Goal: Use online tool/utility: Use online tool/utility

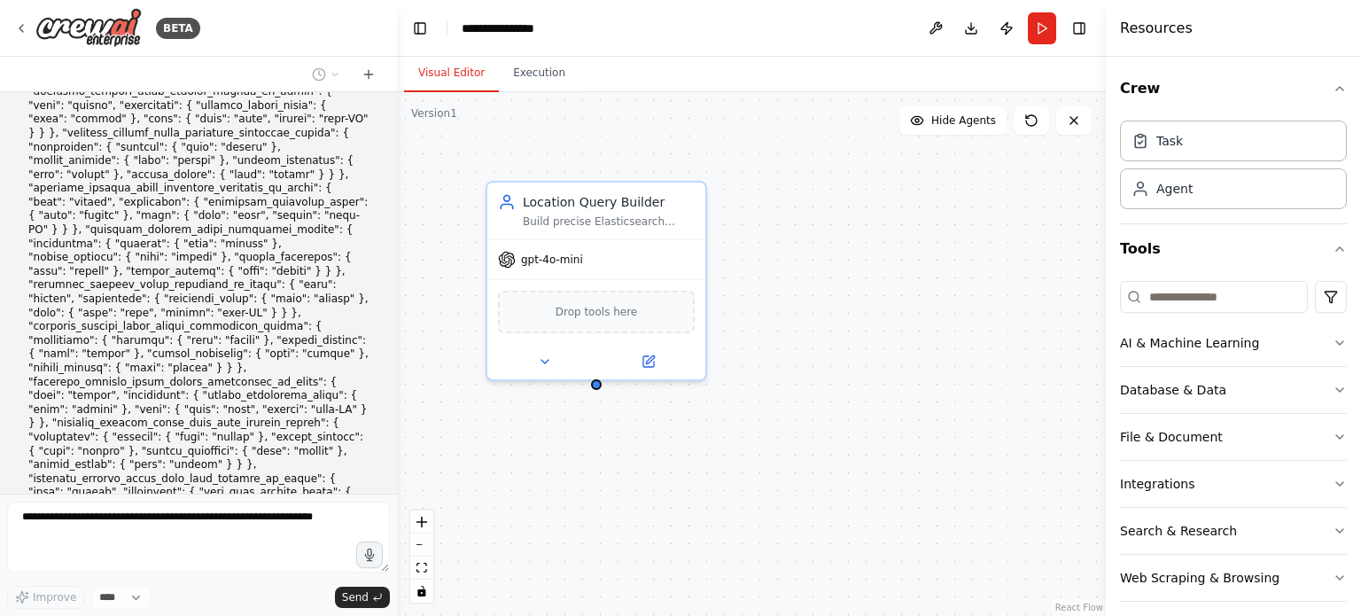
scroll to position [6453, 0]
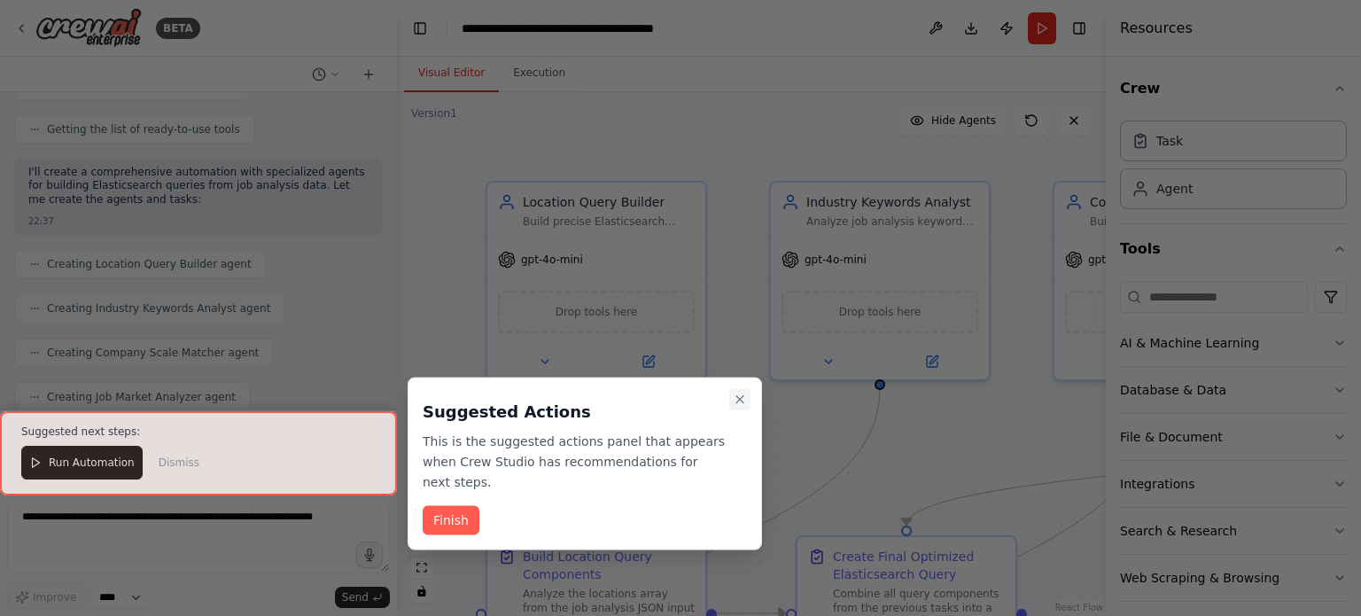
click at [737, 394] on icon "Close walkthrough" at bounding box center [740, 400] width 14 height 14
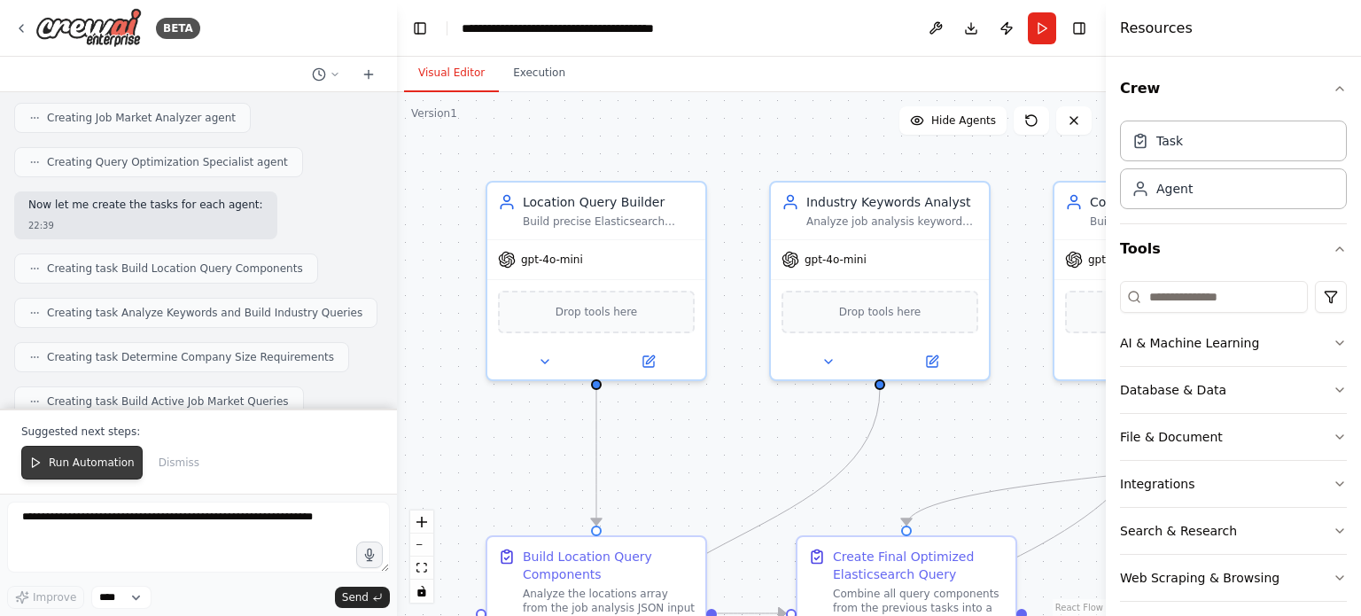
click at [89, 468] on span "Run Automation" at bounding box center [92, 463] width 86 height 14
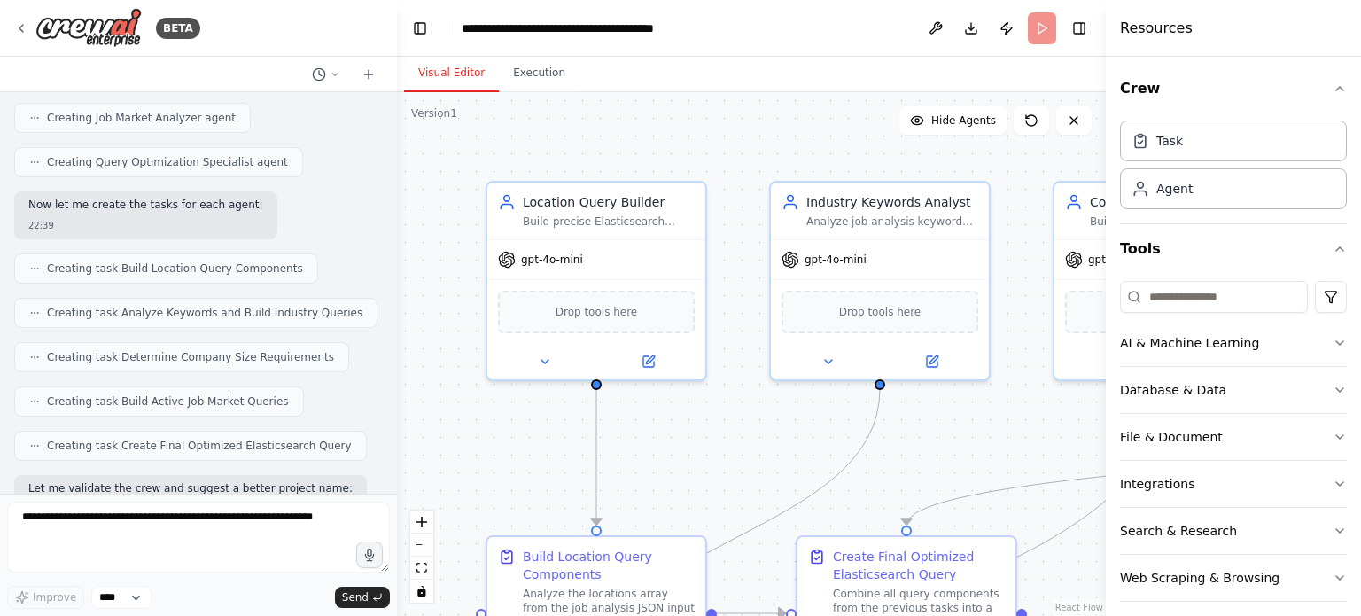
scroll to position [7618, 0]
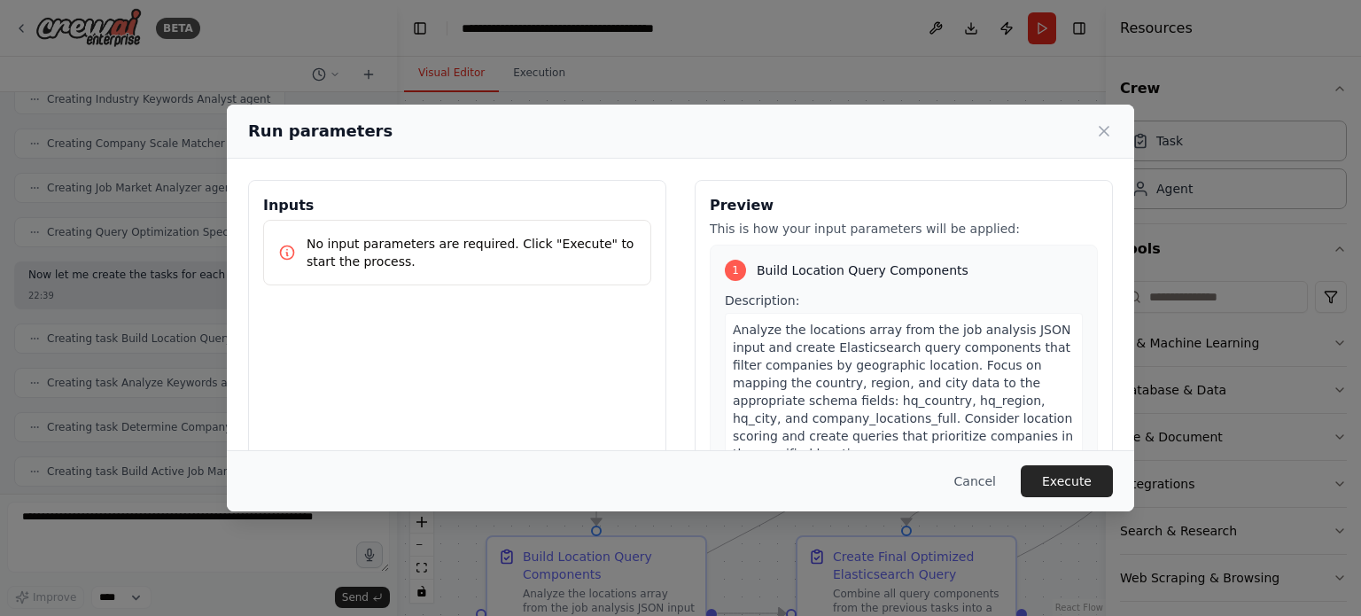
click at [475, 238] on p "No input parameters are required. Click "Execute" to start the process." at bounding box center [472, 252] width 330 height 35
click at [1112, 127] on icon at bounding box center [1105, 131] width 18 height 18
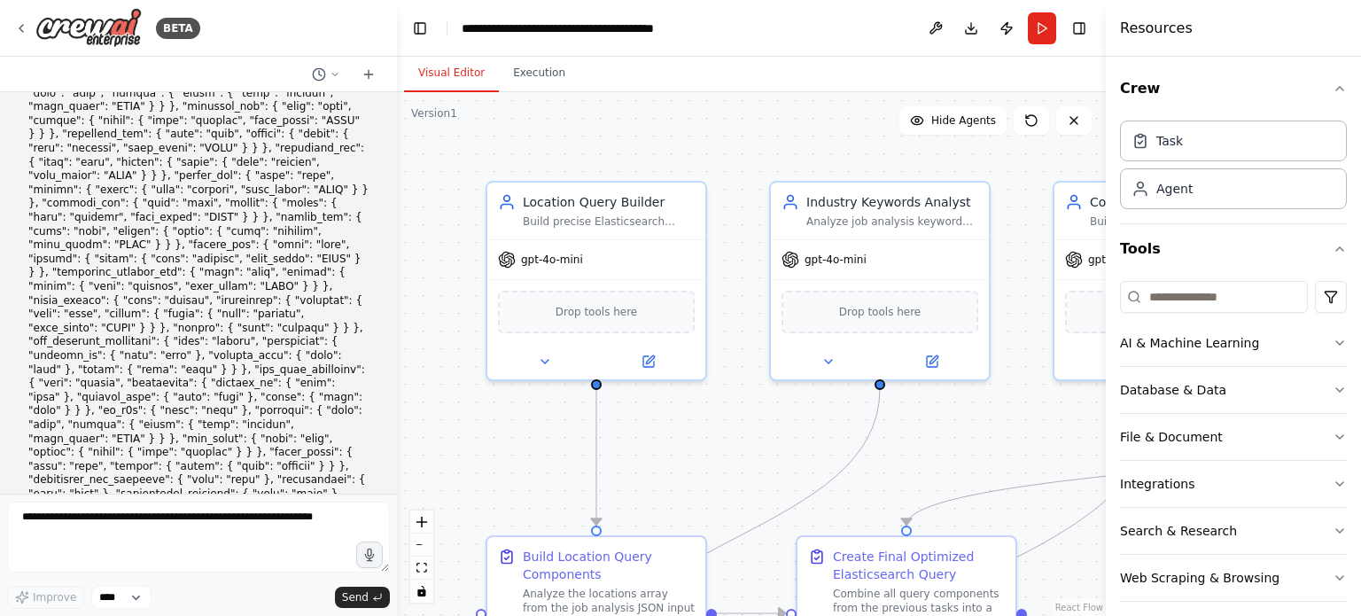
scroll to position [975, 0]
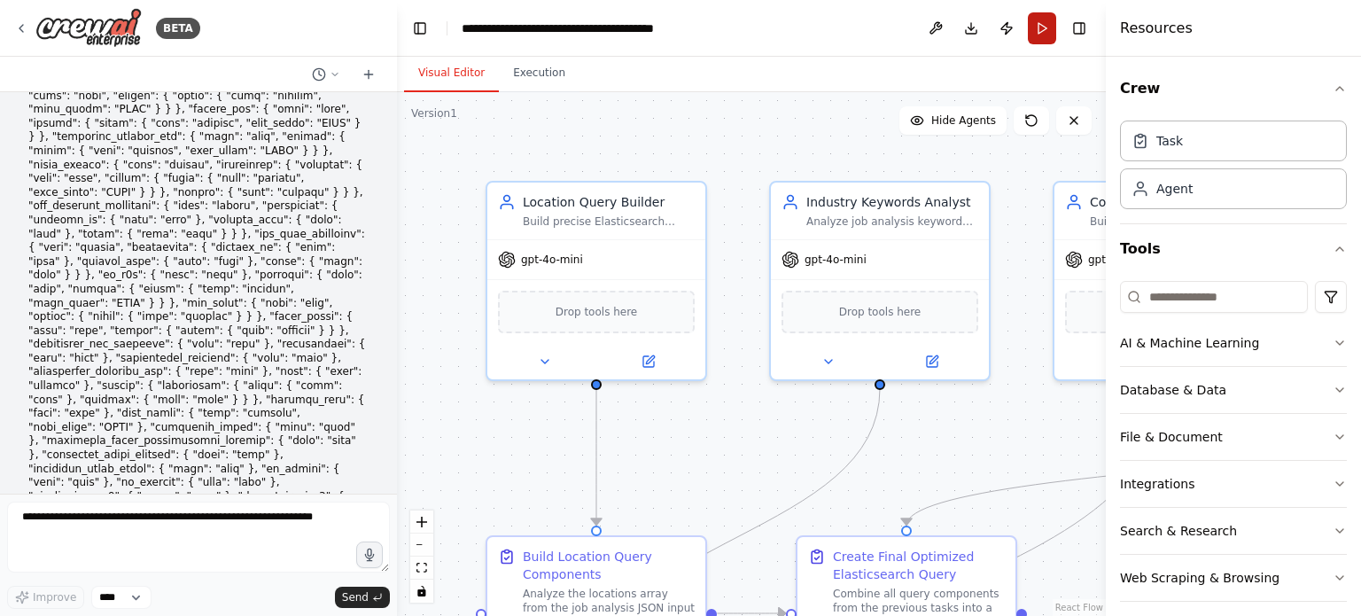
click at [1041, 21] on button "Run" at bounding box center [1042, 28] width 28 height 32
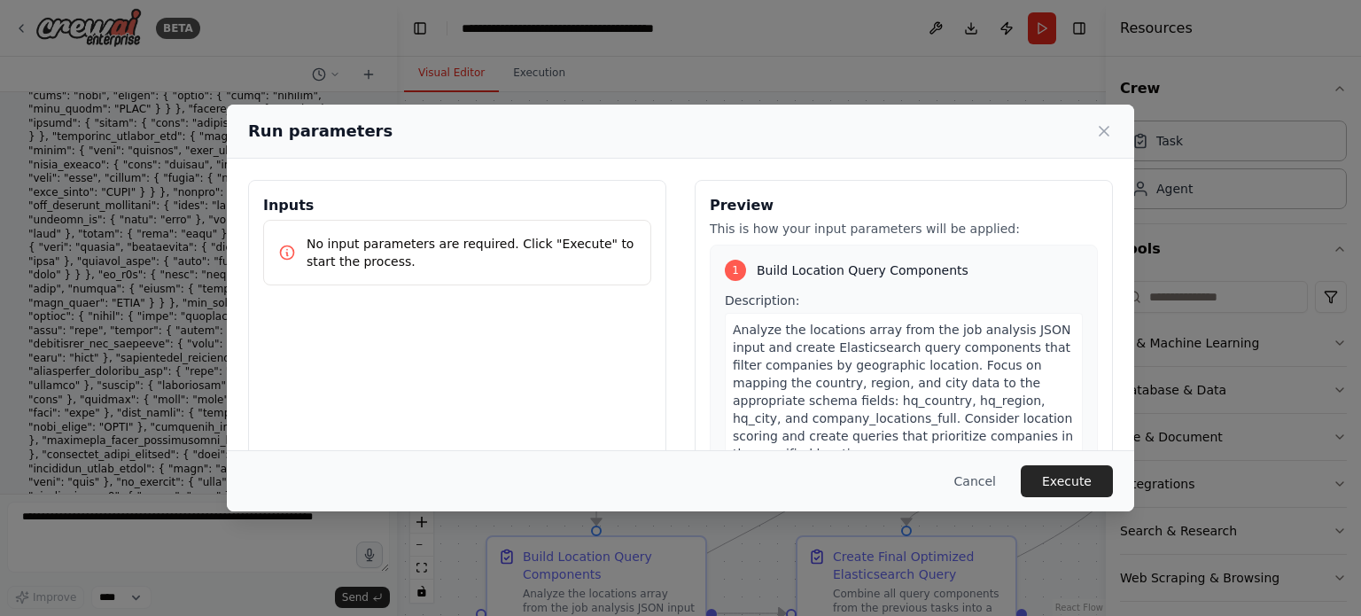
click at [183, 301] on div "Run parameters Inputs No input parameters are required. Click "Execute" to star…" at bounding box center [680, 308] width 1361 height 616
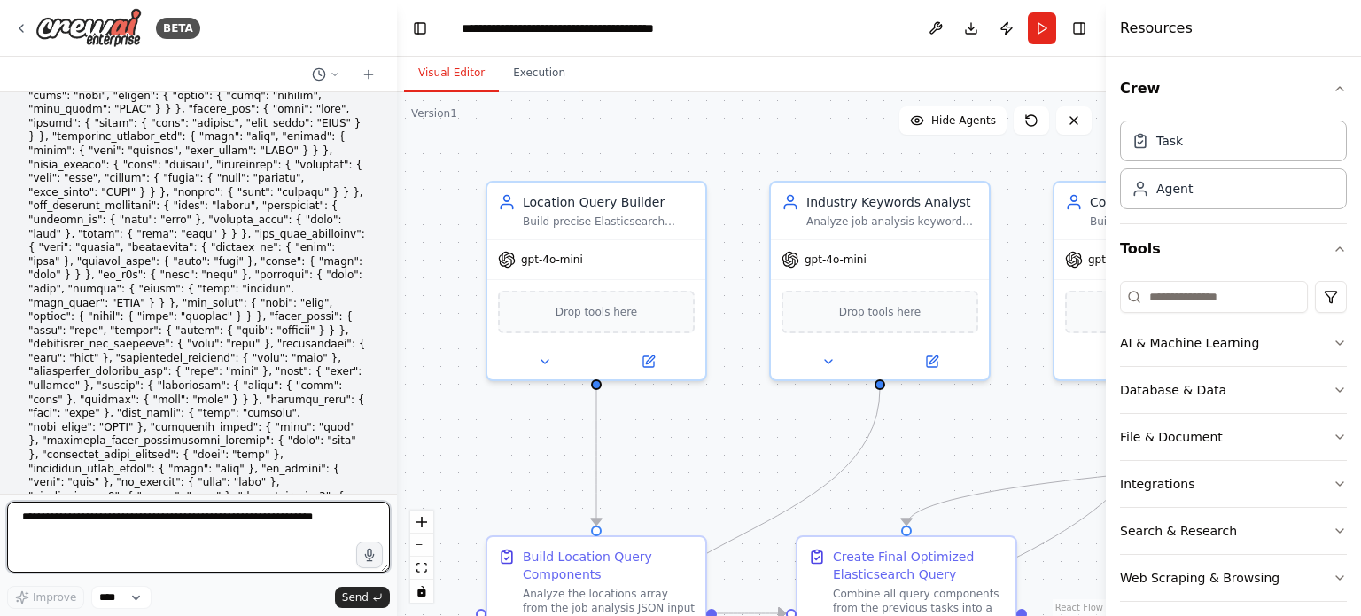
click at [138, 538] on textarea at bounding box center [198, 537] width 383 height 71
type textarea "**********"
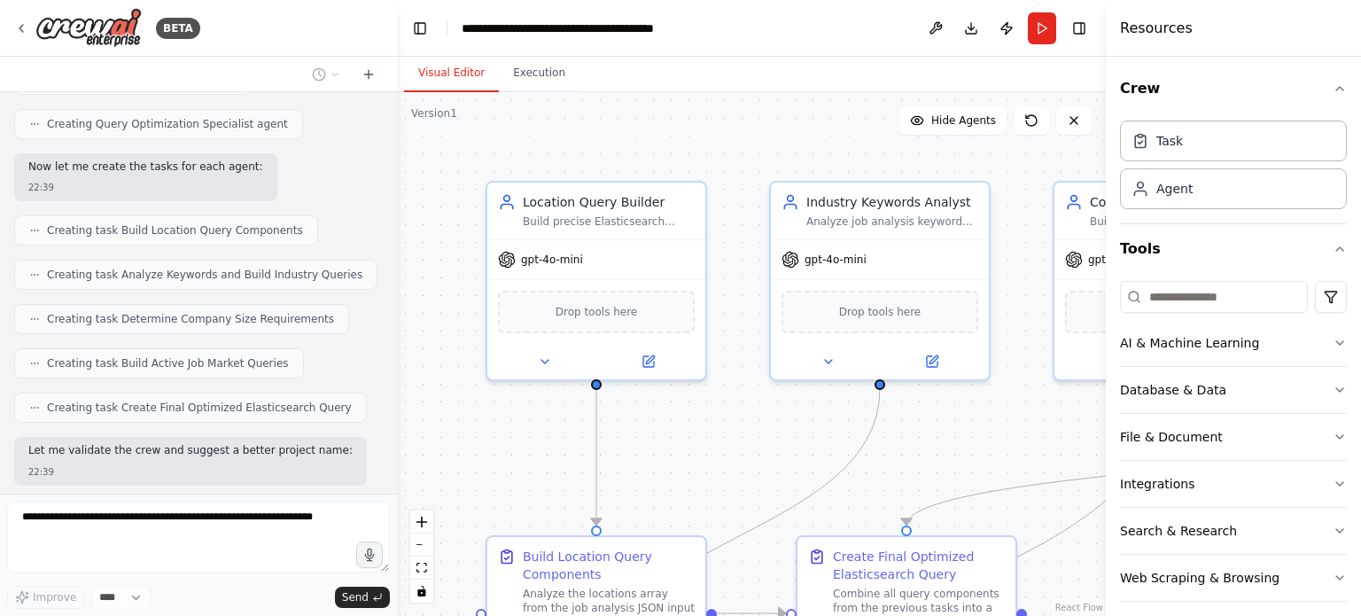
scroll to position [7865, 0]
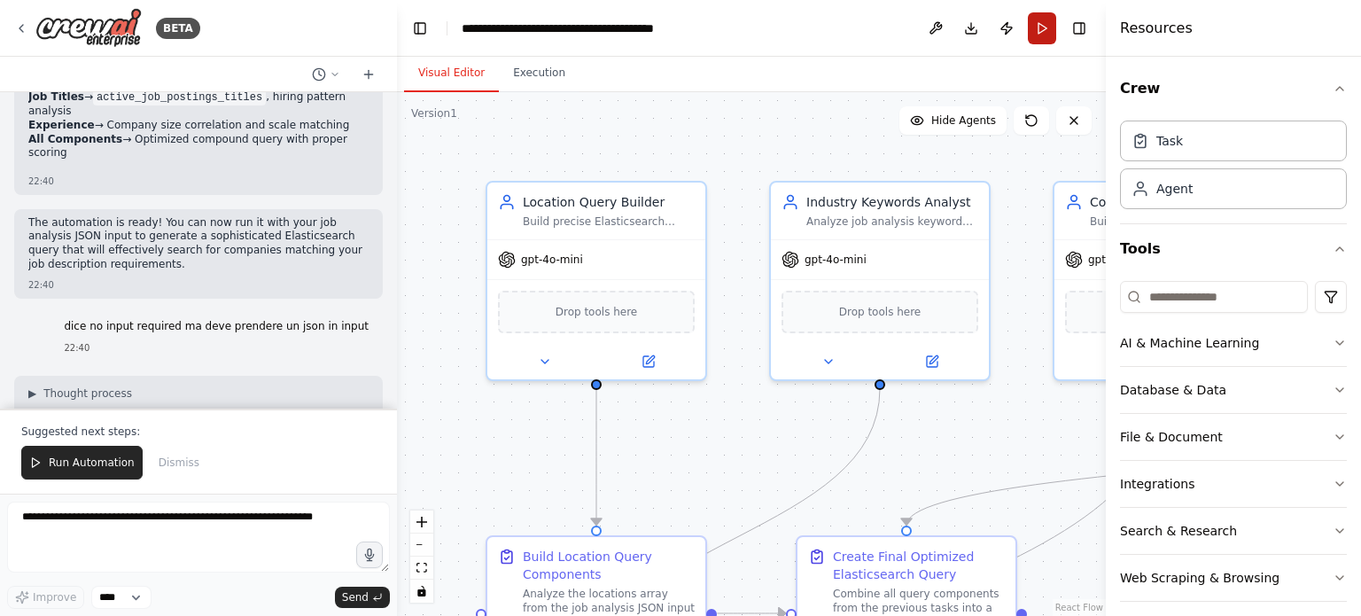
click at [1048, 27] on button "Run" at bounding box center [1042, 28] width 28 height 32
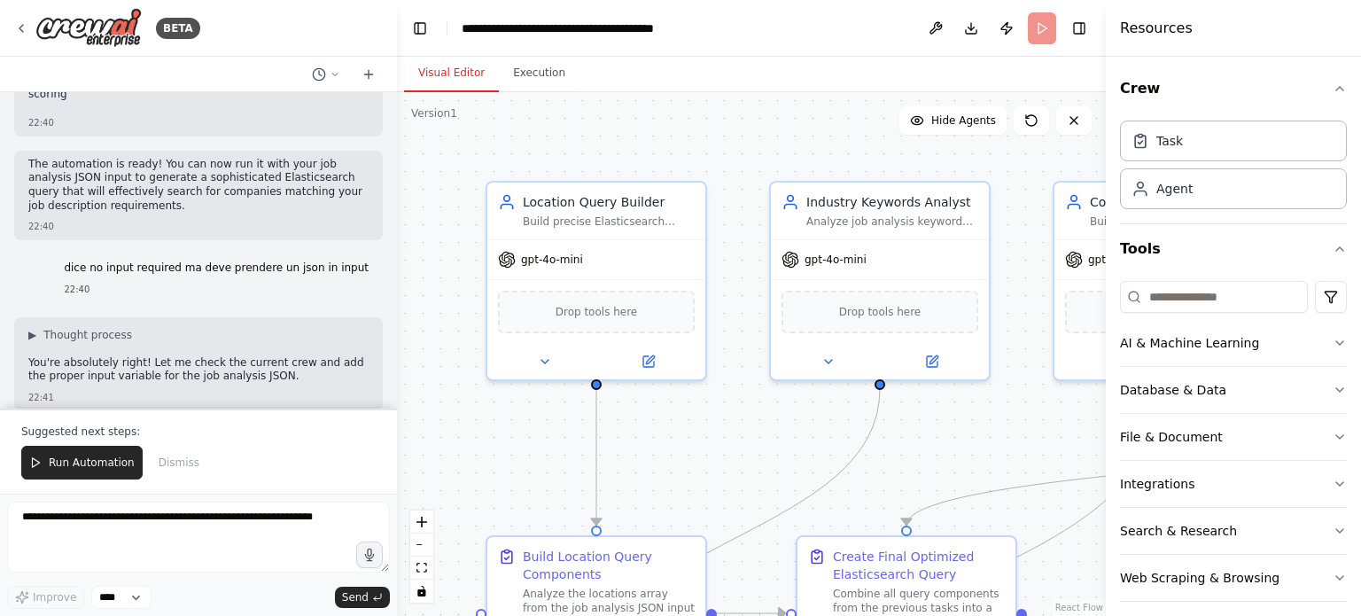
scroll to position [8718, 0]
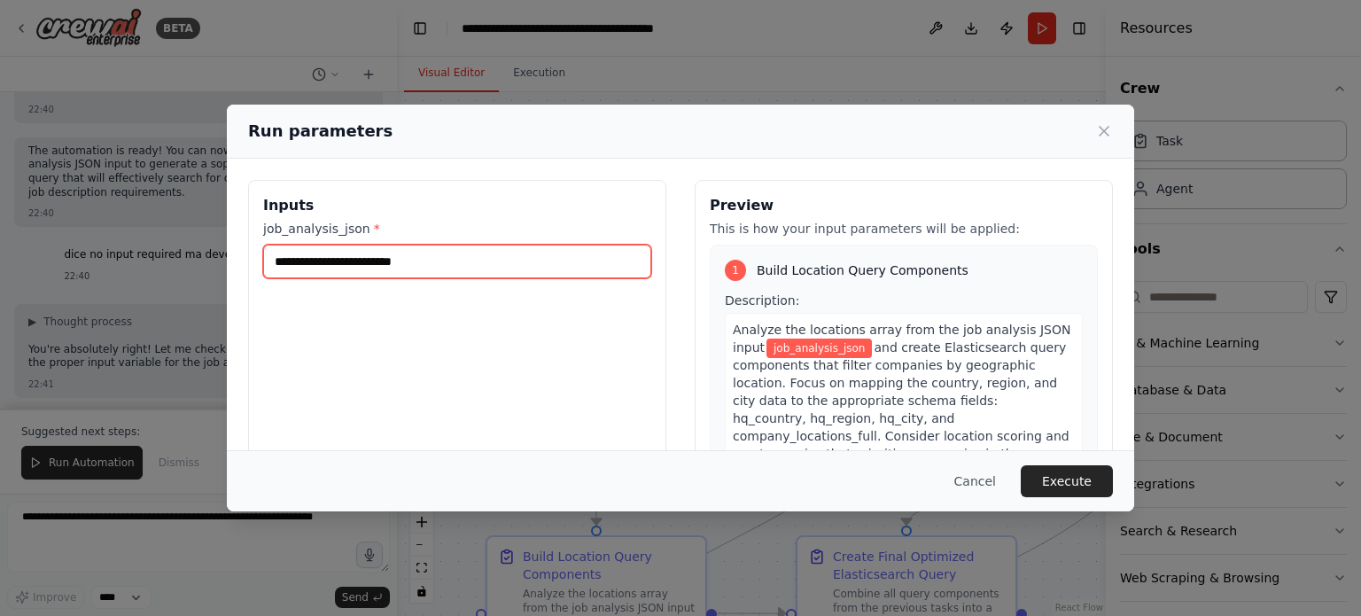
click at [579, 275] on input "job_analysis_json *" at bounding box center [457, 262] width 388 height 34
paste input "**********"
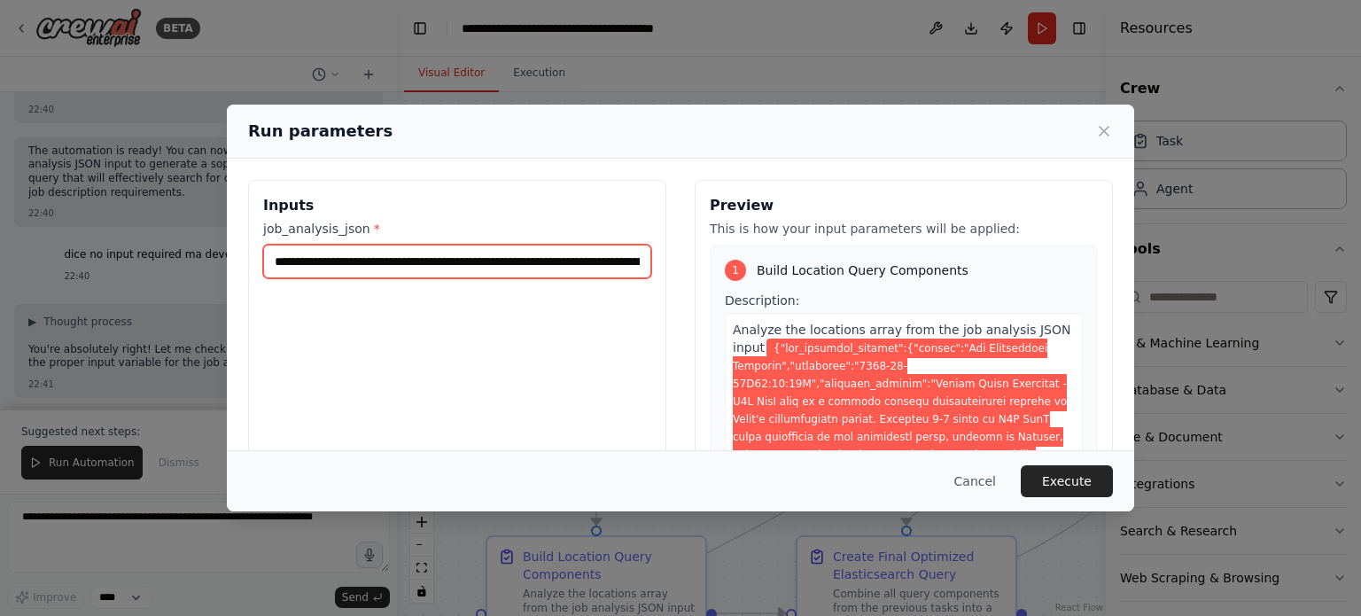
scroll to position [0, 11395]
type input "**********"
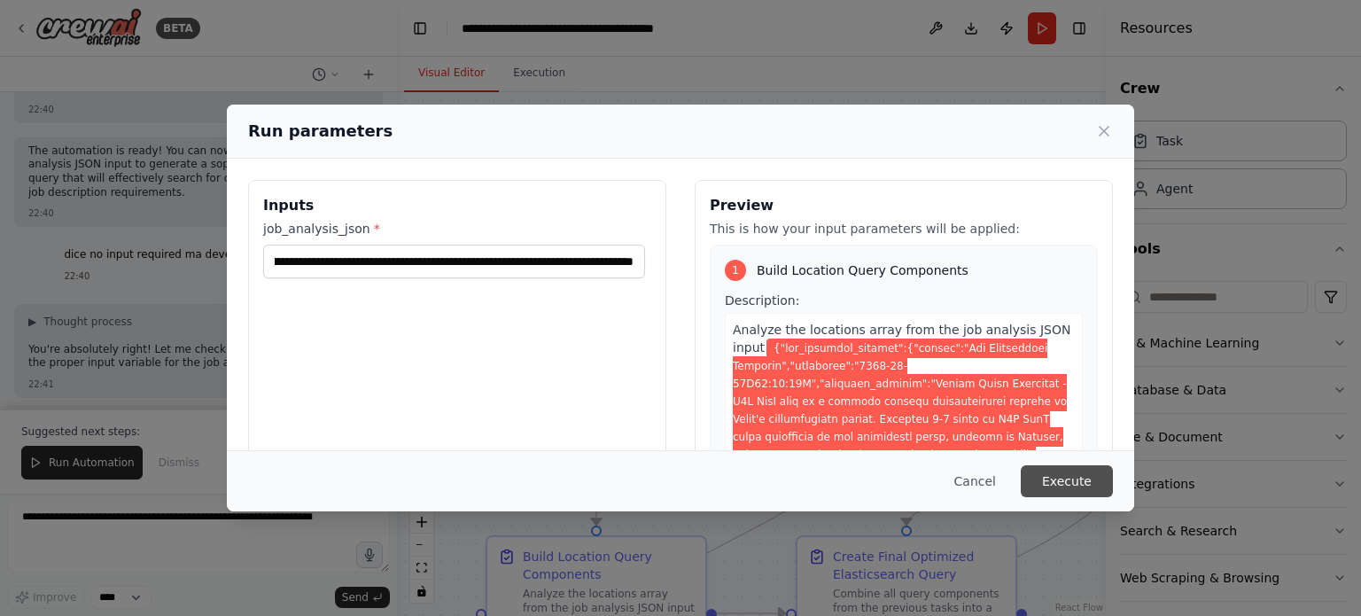
scroll to position [0, 0]
click at [1081, 467] on button "Execute" at bounding box center [1067, 481] width 92 height 32
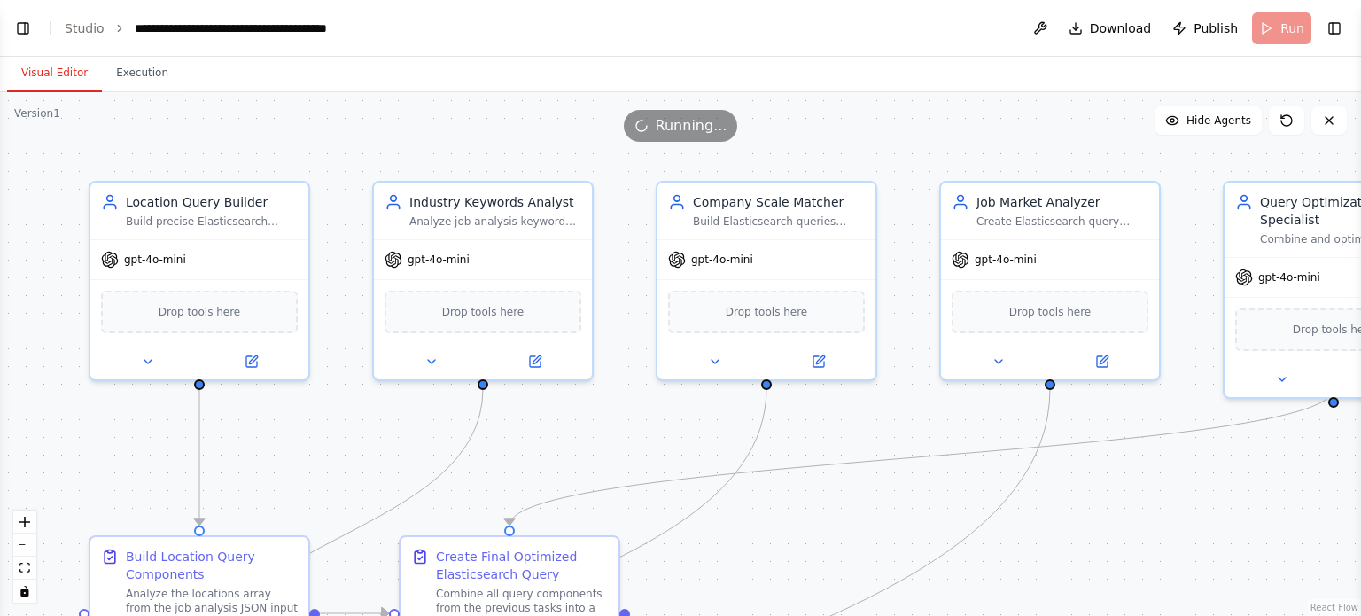
select select "****"
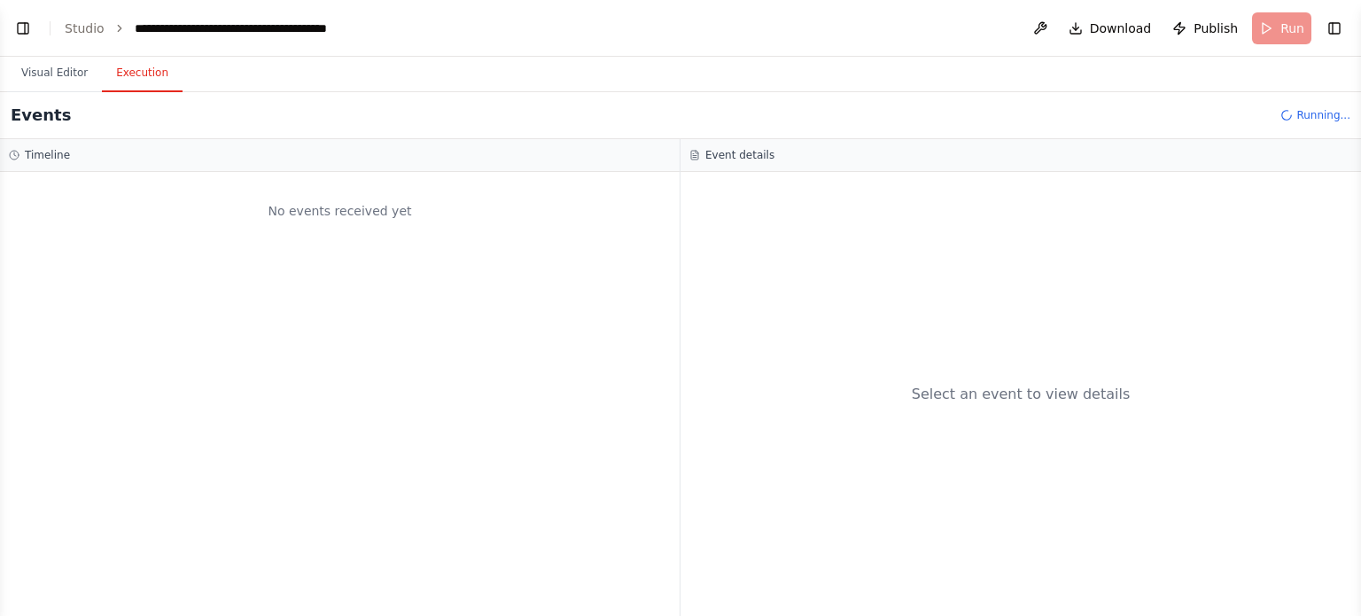
click at [144, 77] on button "Execution" at bounding box center [142, 73] width 81 height 37
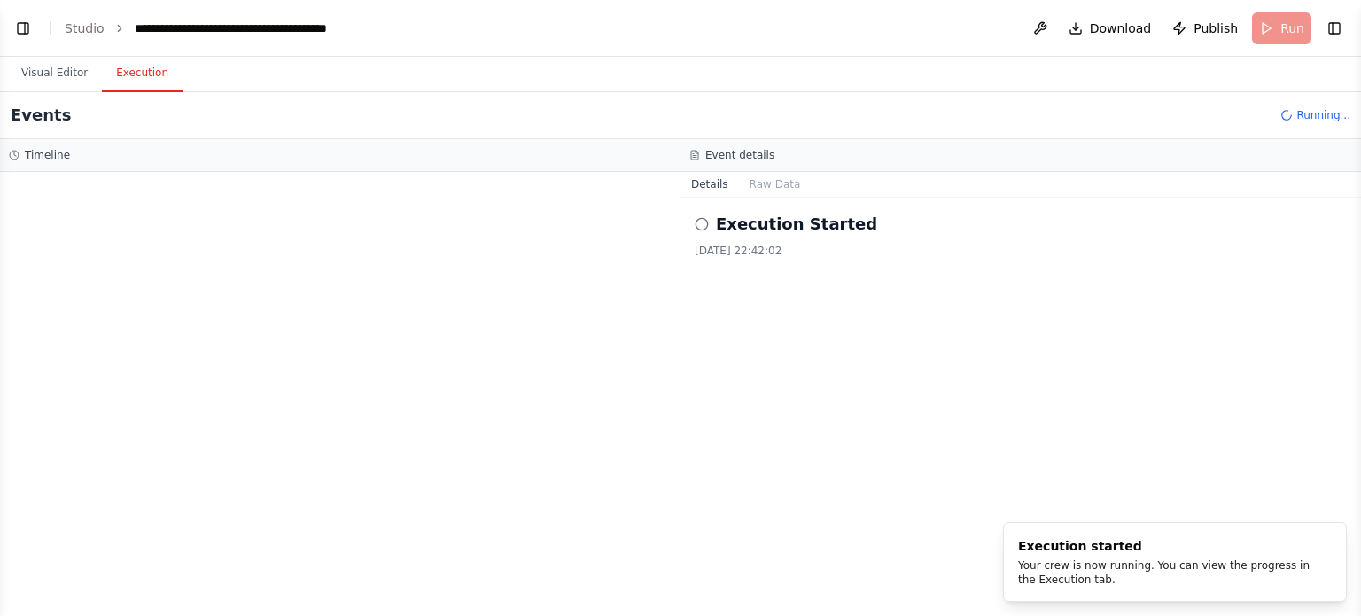
scroll to position [8187, 0]
